Goal: Task Accomplishment & Management: Use online tool/utility

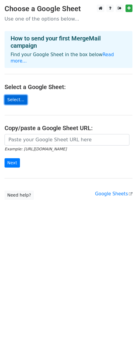
click at [21, 95] on link "Select..." at bounding box center [16, 99] width 23 height 9
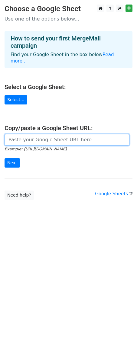
click at [75, 134] on input "url" at bounding box center [67, 139] width 125 height 11
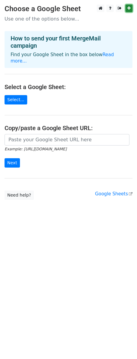
click at [129, 6] on link at bounding box center [128, 9] width 7 height 8
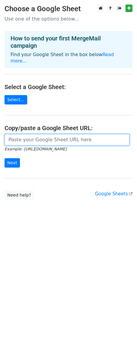
click at [42, 134] on input "url" at bounding box center [67, 139] width 125 height 11
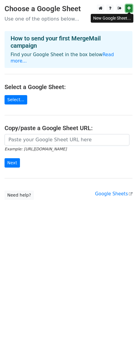
click at [128, 8] on icon at bounding box center [128, 8] width 3 height 4
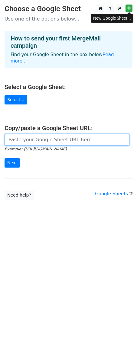
click at [57, 134] on input "url" at bounding box center [67, 139] width 125 height 11
paste input "https://docs.google.com/spreadsheets/d/18ekwyBuJDWaY2plawlzBw_v6LowFkiL9I_kltvq…"
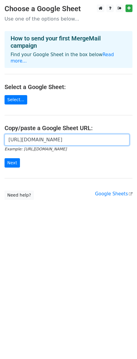
scroll to position [0, 129]
type input "https://docs.google.com/spreadsheets/d/18ekwyBuJDWaY2plawlzBw_v6LowFkiL9I_kltvq…"
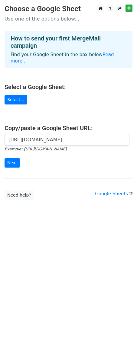
scroll to position [0, 0]
click at [81, 185] on main "Choose a Google Sheet Use one of the options below... How to send your first Me…" at bounding box center [68, 102] width 137 height 195
click at [78, 265] on html "Choose a Google Sheet Use one of the options below... How to send your first Me…" at bounding box center [68, 179] width 137 height 359
click at [13, 158] on input "Next" at bounding box center [12, 162] width 15 height 9
click at [20, 95] on link "Select..." at bounding box center [16, 99] width 23 height 9
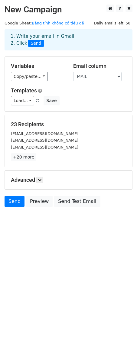
click at [33, 175] on div "Advanced Tracking Track Opens UTM Codes Track Clicks Filters Only include sprea…" at bounding box center [68, 179] width 127 height 19
click at [83, 78] on select "TÊN MAIL" at bounding box center [97, 76] width 48 height 9
click at [73, 72] on select "TÊN MAIL" at bounding box center [97, 76] width 48 height 9
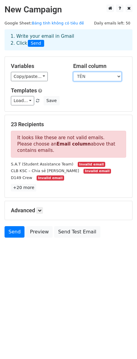
click at [83, 78] on select "TÊN MAIL" at bounding box center [97, 76] width 48 height 9
select select "MAIL"
click at [73, 72] on select "TÊN MAIL" at bounding box center [97, 76] width 48 height 9
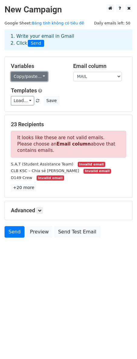
click at [34, 76] on link "Copy/paste..." at bounding box center [29, 76] width 37 height 9
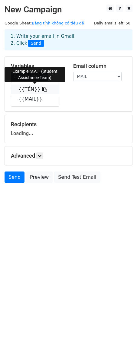
click at [33, 88] on link "{{TÊN}}" at bounding box center [35, 89] width 48 height 10
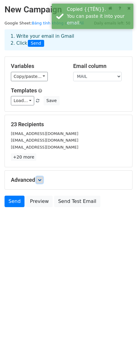
click at [41, 178] on icon at bounding box center [40, 180] width 4 height 4
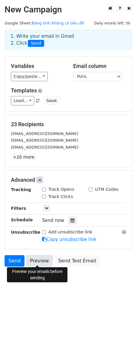
click at [39, 257] on link "Preview" at bounding box center [39, 260] width 27 height 11
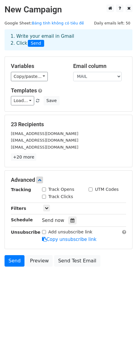
click at [63, 190] on label "Track Opens" at bounding box center [61, 189] width 26 height 6
click at [46, 190] on input "Track Opens" at bounding box center [44, 189] width 4 height 4
checkbox input "true"
click at [64, 195] on label "Track Clicks" at bounding box center [60, 196] width 25 height 6
click at [46, 195] on input "Track Clicks" at bounding box center [44, 197] width 4 height 4
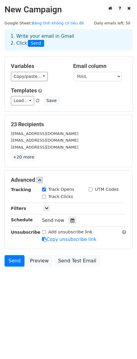
checkbox input "true"
click at [46, 208] on icon at bounding box center [47, 208] width 4 height 4
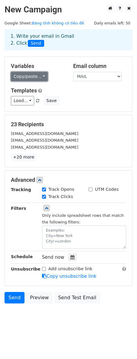
click at [34, 75] on link "Copy/paste..." at bounding box center [29, 76] width 37 height 9
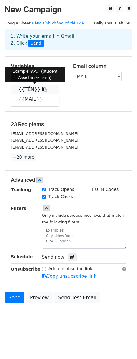
click at [34, 87] on link "{{TÊN}}" at bounding box center [35, 89] width 48 height 10
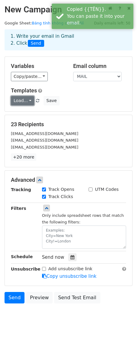
click at [25, 100] on link "Load..." at bounding box center [22, 100] width 23 height 9
click at [53, 80] on div "Copy/paste... {{TÊN}} {{MAIL}}" at bounding box center [37, 76] width 53 height 9
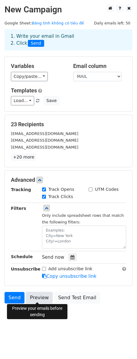
click at [35, 297] on link "Preview" at bounding box center [39, 297] width 27 height 11
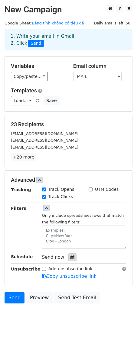
click at [70, 257] on icon at bounding box center [72, 257] width 4 height 4
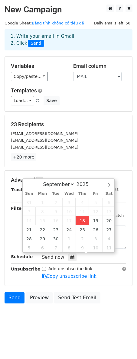
type input "2025-09-18 13:45"
type input "01"
type input "45"
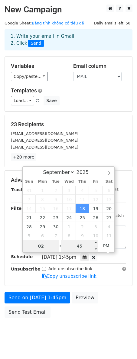
type input "02"
type input "2025-09-18 14:45"
click at [81, 248] on input "45" at bounding box center [79, 246] width 37 height 12
type input "0"
type input "30"
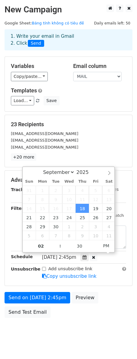
type input "2025-09-18 14:30"
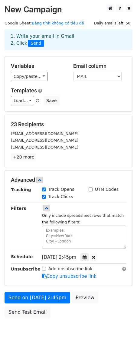
click at [65, 310] on div "Send on Sep 18 at 2:45pm Preview Send Test Email" at bounding box center [68, 306] width 137 height 29
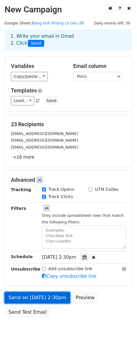
click at [49, 294] on link "Send on Sep 18 at 2:30pm" at bounding box center [37, 297] width 65 height 11
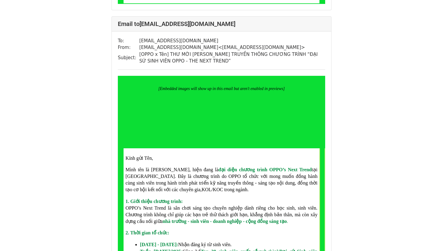
scroll to position [750, 0]
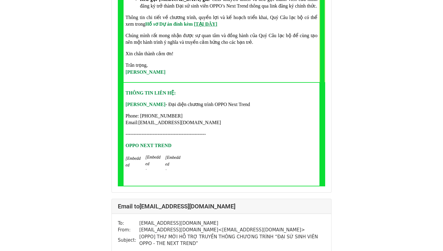
scroll to position [571, 0]
